Goal: Entertainment & Leisure: Browse casually

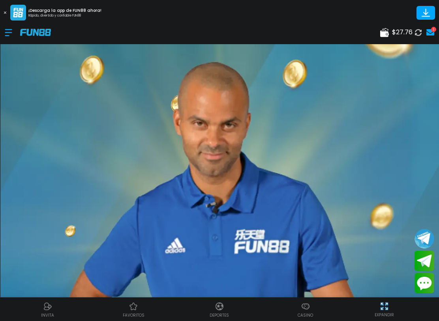
click at [12, 15] on img at bounding box center [18, 13] width 16 height 16
click at [8, 11] on button at bounding box center [5, 13] width 10 height 10
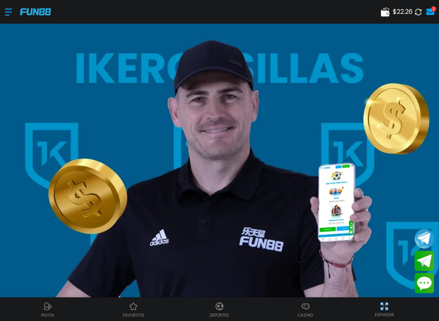
click at [10, 14] on div at bounding box center [12, 11] width 15 height 23
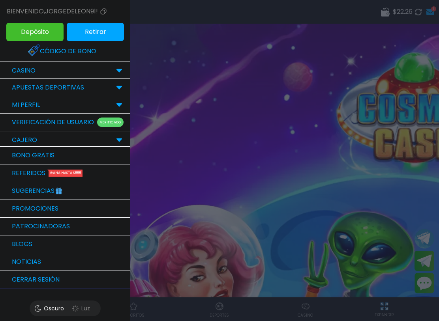
click at [11, 70] on div "CASINO" at bounding box center [24, 70] width 32 height 9
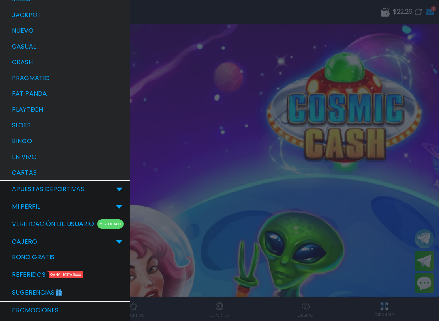
scroll to position [126, 0]
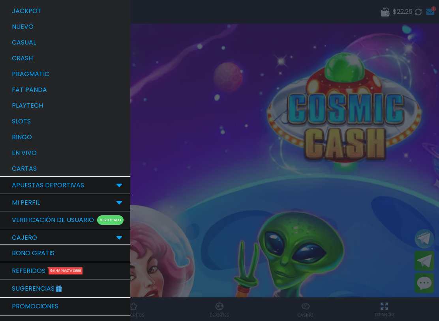
click at [18, 134] on p "bingo" at bounding box center [22, 137] width 20 height 9
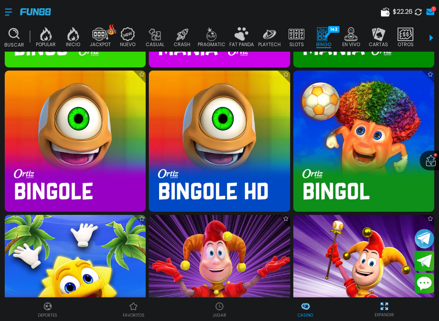
scroll to position [1723, 0]
click at [382, 143] on img at bounding box center [363, 141] width 141 height 141
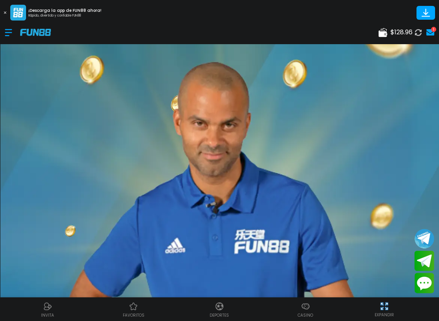
click at [6, 40] on div at bounding box center [12, 32] width 15 height 23
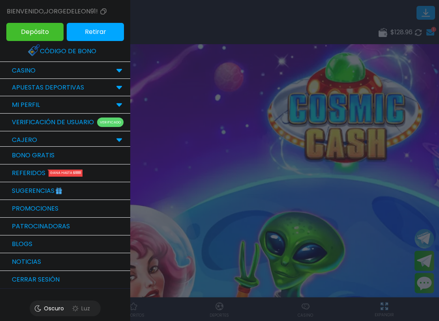
click at [115, 71] on div "CASINO" at bounding box center [65, 70] width 130 height 17
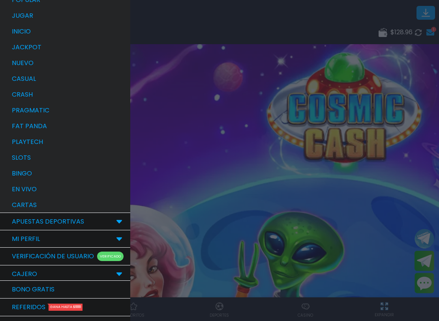
scroll to position [90, 0]
click at [85, 177] on div "bingo" at bounding box center [69, 173] width 122 height 16
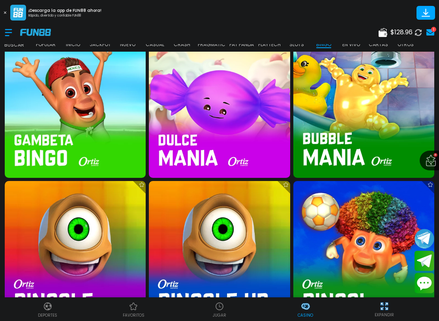
scroll to position [1612, 0]
click at [230, 111] on img at bounding box center [219, 107] width 141 height 141
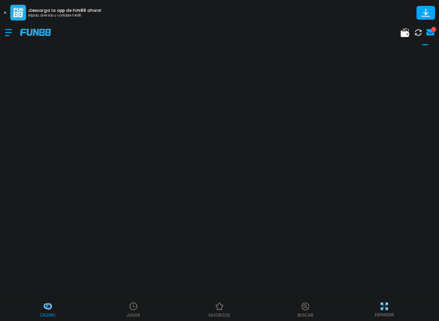
click at [6, 38] on div at bounding box center [12, 32] width 15 height 23
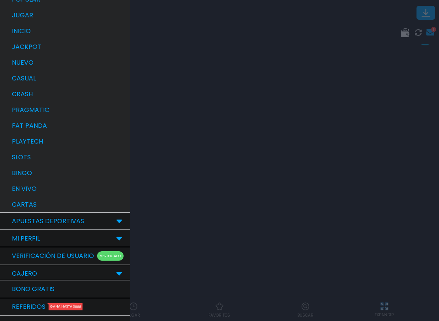
click at [13, 171] on p "bingo" at bounding box center [22, 173] width 20 height 9
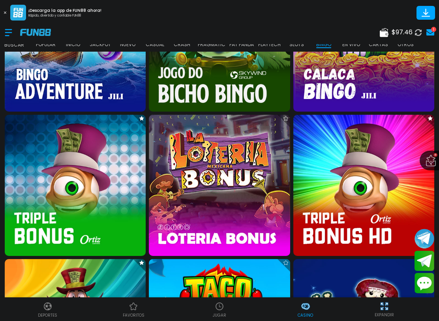
scroll to position [381, 0]
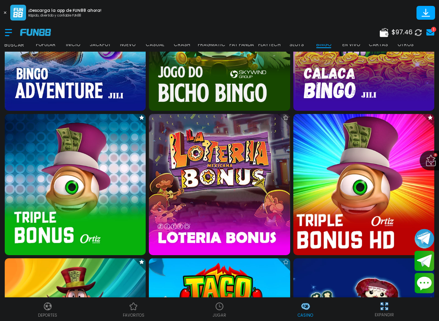
click at [362, 178] on img at bounding box center [363, 184] width 155 height 155
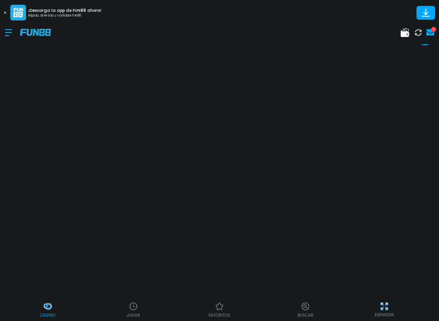
click at [10, 33] on div at bounding box center [12, 32] width 15 height 23
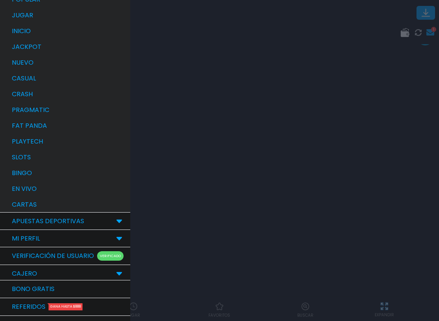
click at [14, 177] on p "bingo" at bounding box center [22, 173] width 20 height 9
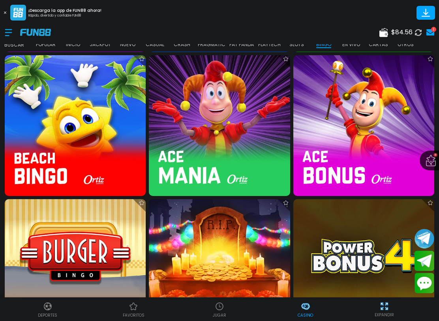
scroll to position [1882, 0]
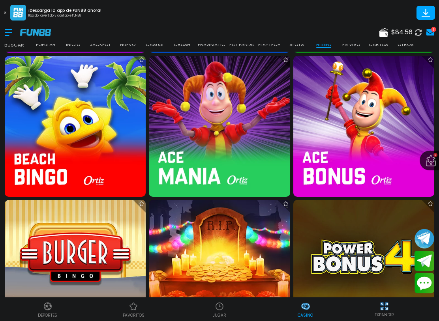
click at [333, 124] on img at bounding box center [363, 126] width 141 height 141
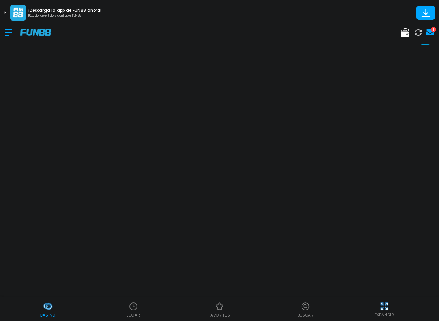
click at [7, 11] on button at bounding box center [5, 13] width 10 height 10
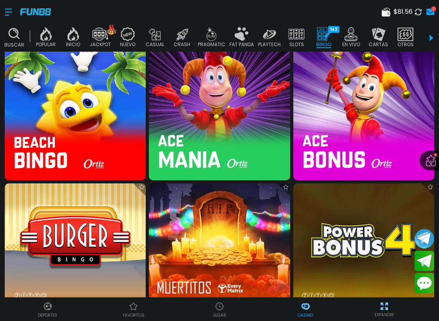
scroll to position [1904, 0]
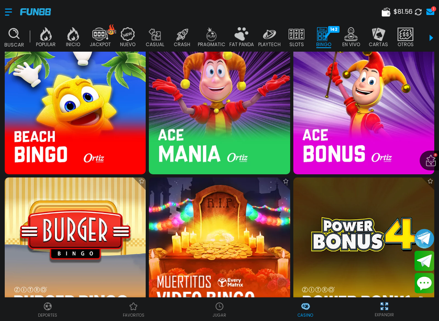
click at [256, 117] on img at bounding box center [219, 104] width 141 height 141
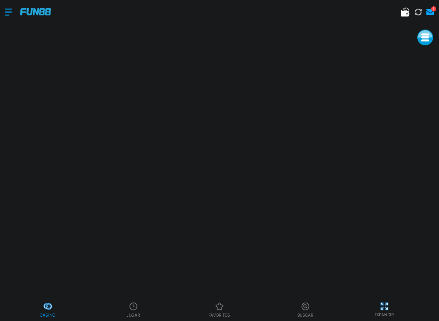
click at [420, 16] on button at bounding box center [418, 11] width 11 height 11
click at [13, 15] on div at bounding box center [12, 11] width 15 height 23
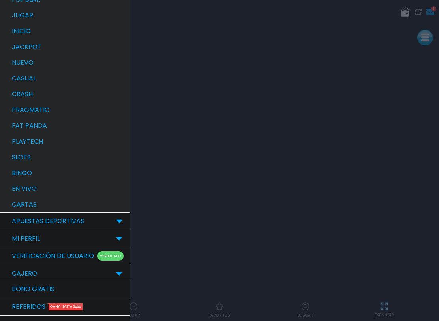
click at [17, 175] on p "bingo" at bounding box center [22, 173] width 20 height 9
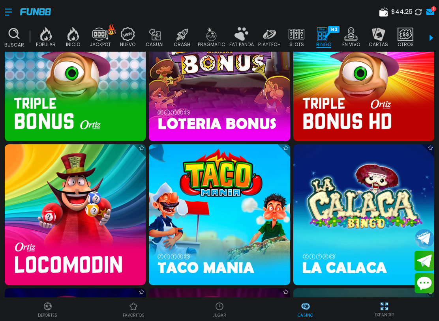
scroll to position [477, 0]
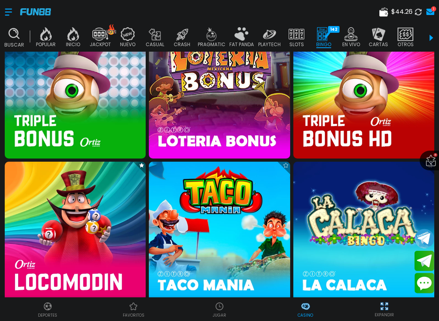
click at [38, 96] on img at bounding box center [75, 87] width 141 height 141
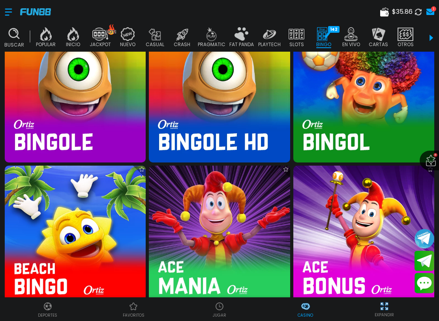
scroll to position [1772, 0]
click at [349, 109] on img at bounding box center [363, 91] width 141 height 141
